Goal: Find contact information: Find contact information

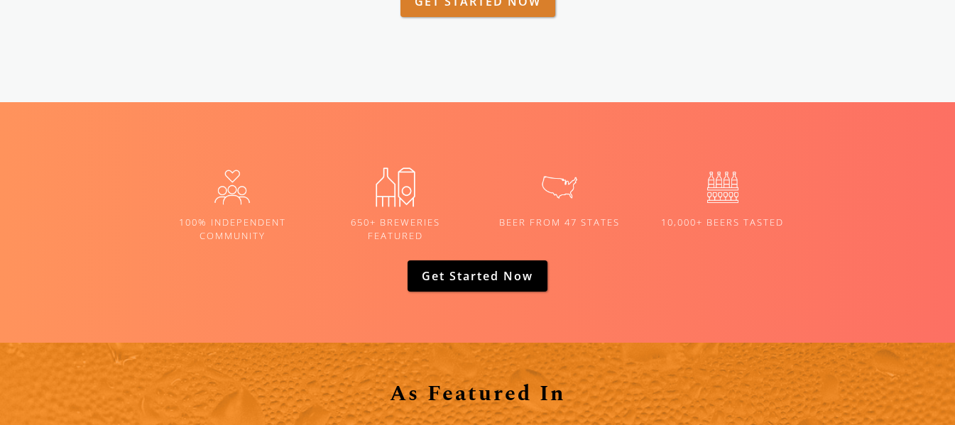
scroll to position [2323, 0]
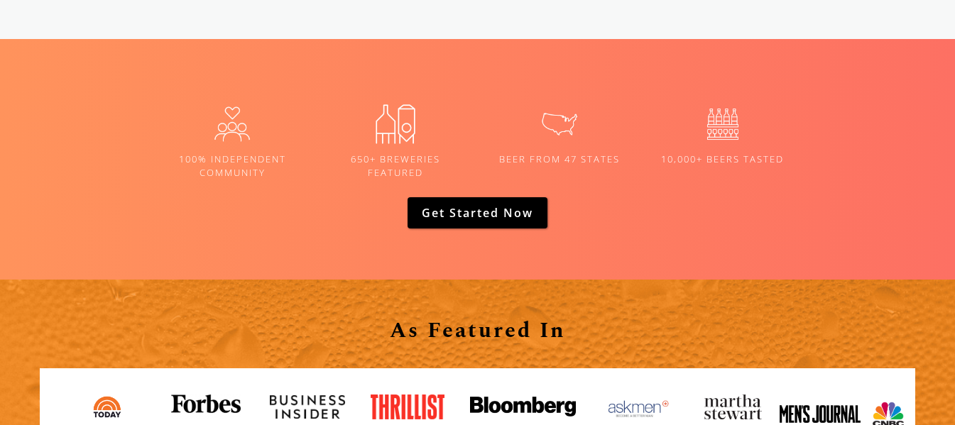
drag, startPoint x: 960, startPoint y: 43, endPoint x: 895, endPoint y: 332, distance: 295.6
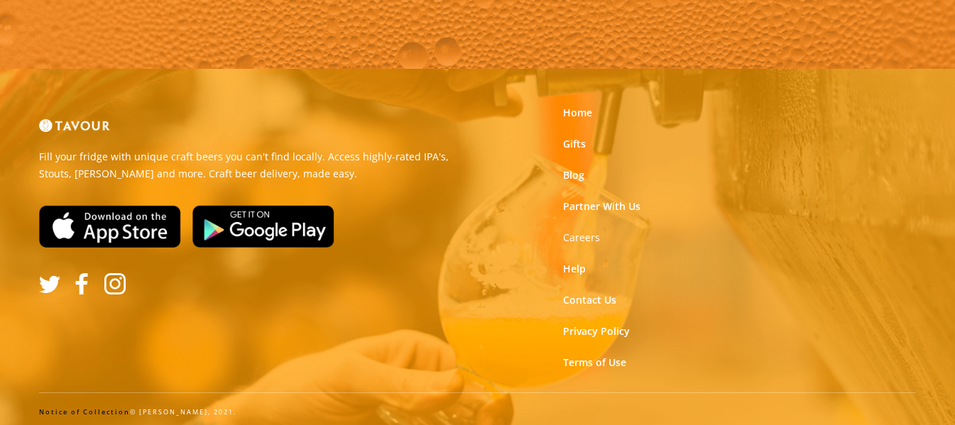
scroll to position [2770, 0]
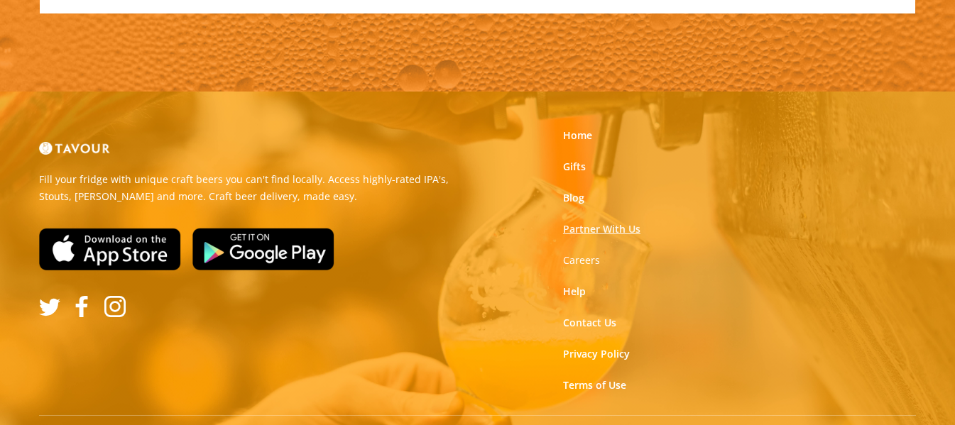
click at [609, 226] on link "Partner With Us" at bounding box center [601, 229] width 77 height 14
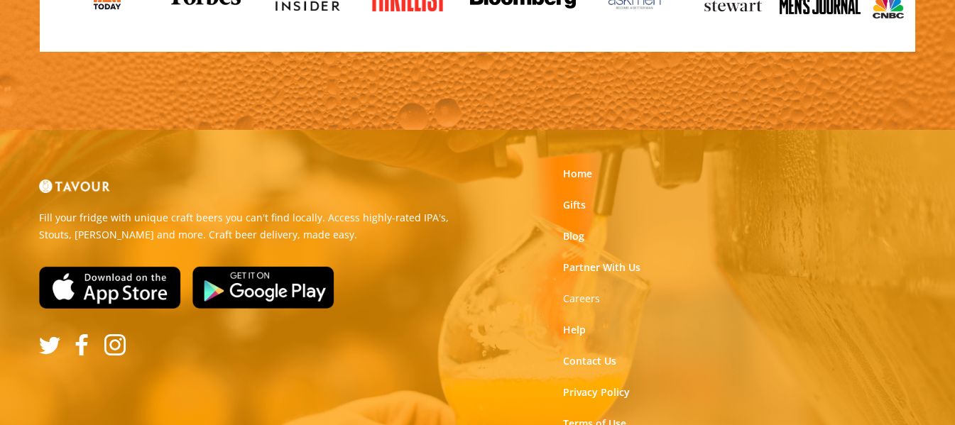
scroll to position [1656, 0]
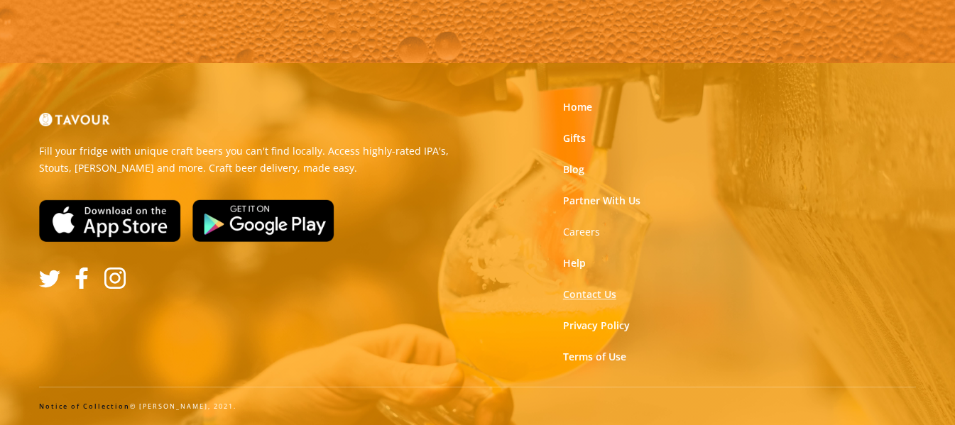
click at [602, 292] on link "Contact Us" at bounding box center [589, 295] width 53 height 14
